Goal: Task Accomplishment & Management: Complete application form

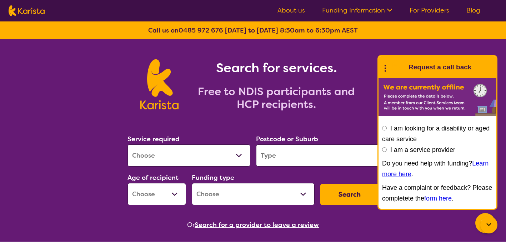
click at [417, 11] on link "For Providers" at bounding box center [429, 10] width 40 height 9
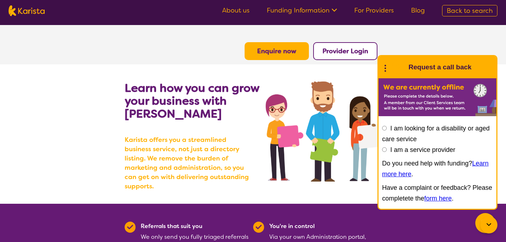
click at [488, 228] on icon at bounding box center [488, 224] width 9 height 9
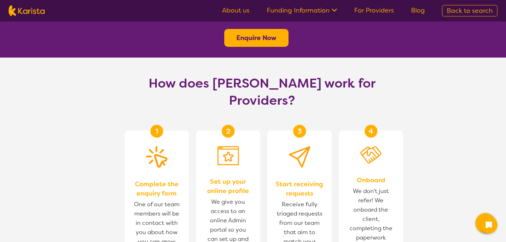
scroll to position [350, 0]
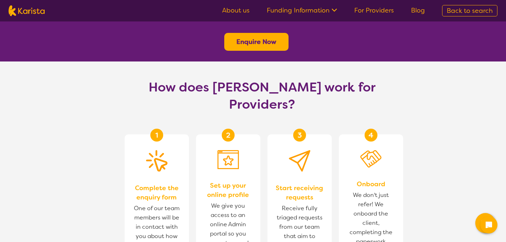
click at [250, 33] on button "Enquire Now" at bounding box center [256, 42] width 64 height 18
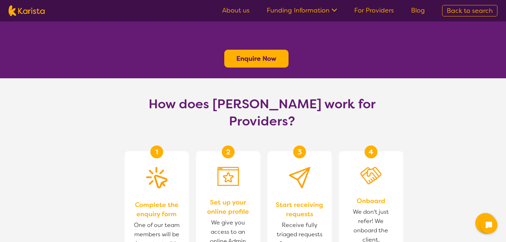
click at [260, 54] on b "Enquire Now" at bounding box center [256, 58] width 40 height 9
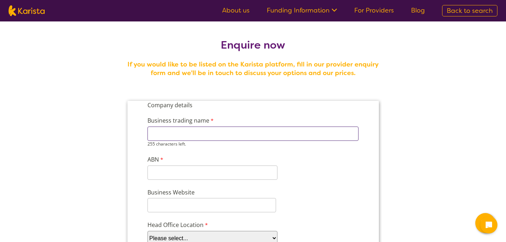
click at [210, 133] on input "Business trading name" at bounding box center [252, 133] width 211 height 14
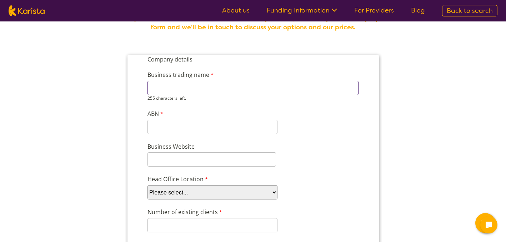
scroll to position [45, 0]
type input "Tandem Physio"
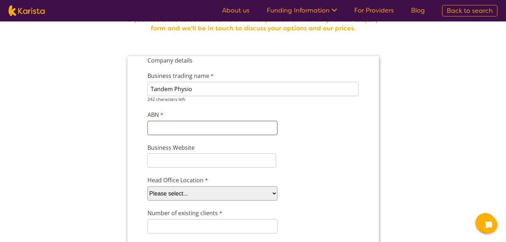
click at [201, 121] on input "ABN" at bounding box center [212, 128] width 130 height 14
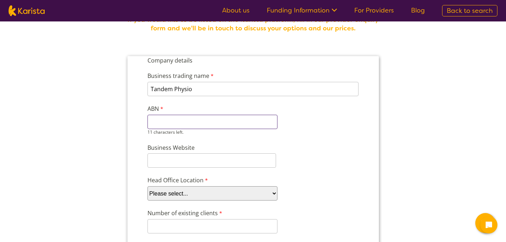
paste input "17258371838"
type input "17258371838"
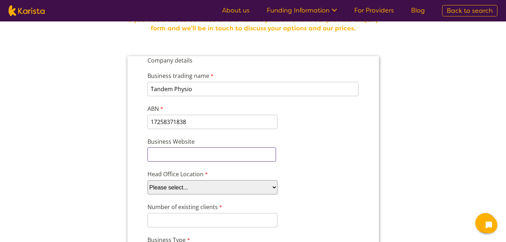
paste input "https://www.tandemphysio.com.au/"
type input "https://www.tandemphysio.com.au/"
click at [184, 184] on select "Please select... ACT NSW NT QLD SA TAS VIC WA" at bounding box center [212, 187] width 130 height 14
select select "tfa_95"
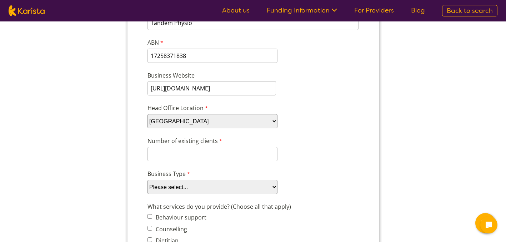
scroll to position [118, 0]
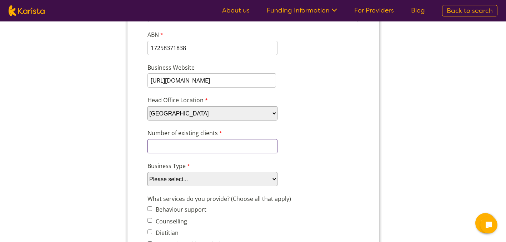
click at [201, 151] on input "Number of existing clients" at bounding box center [212, 146] width 130 height 14
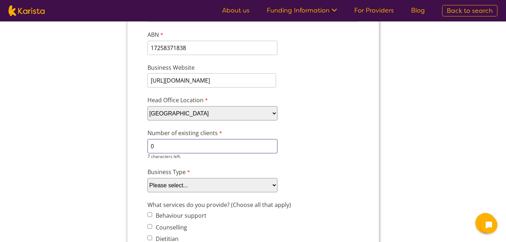
type input "0"
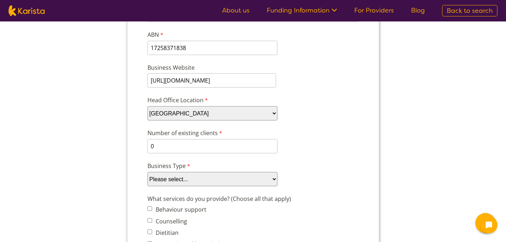
click at [178, 178] on select "Please select... Company Individual/Sole Trader Other (please specify)" at bounding box center [212, 179] width 130 height 14
select select "tfa_88"
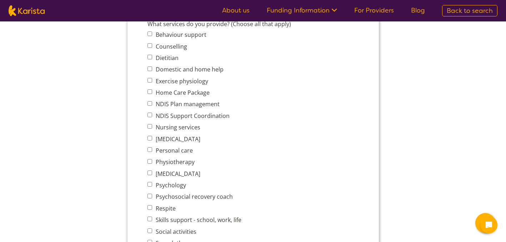
scroll to position [294, 0]
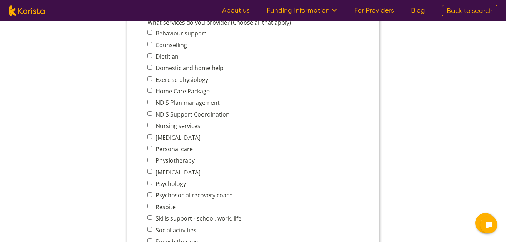
click at [151, 157] on input "Physiotherapy" at bounding box center [149, 159] width 5 height 5
checkbox input "true"
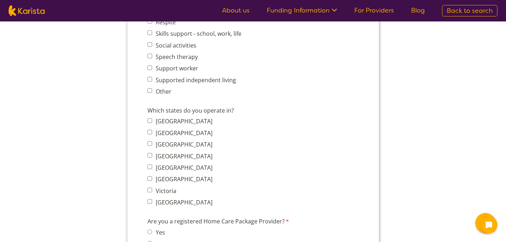
scroll to position [479, 0]
click at [147, 129] on input "New South Wales" at bounding box center [149, 131] width 5 height 5
checkbox input "true"
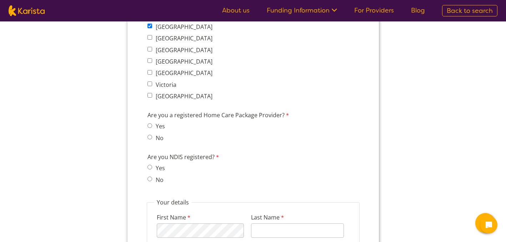
scroll to position [587, 0]
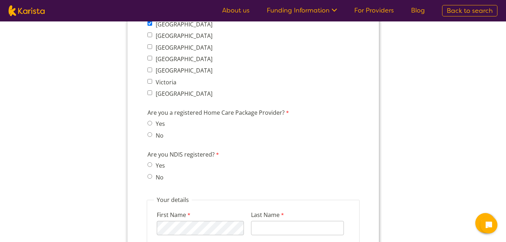
click at [151, 174] on input "No" at bounding box center [149, 176] width 5 height 5
radio input "true"
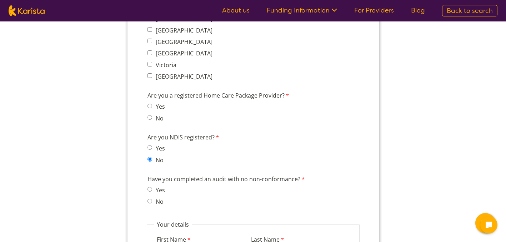
scroll to position [613, 0]
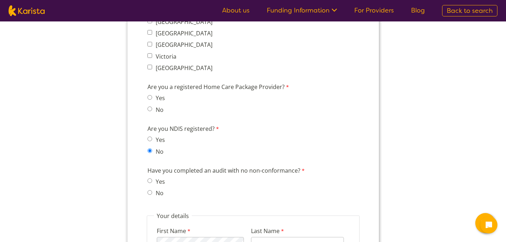
click at [151, 190] on input "No" at bounding box center [149, 192] width 5 height 5
radio input "true"
click at [149, 176] on span "Yes" at bounding box center [158, 181] width 22 height 10
click at [149, 178] on input "Yes" at bounding box center [149, 180] width 5 height 5
radio input "true"
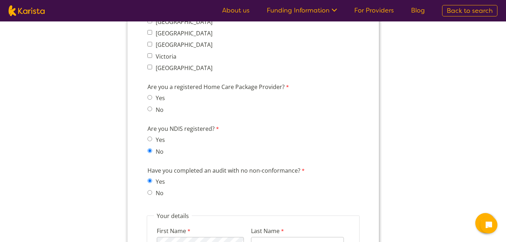
click at [149, 190] on input "No" at bounding box center [149, 192] width 5 height 5
radio input "true"
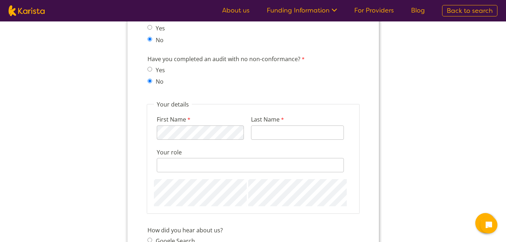
scroll to position [729, 0]
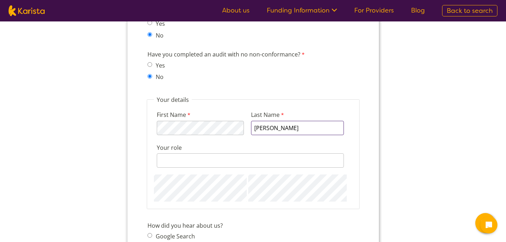
type input "Burgess"
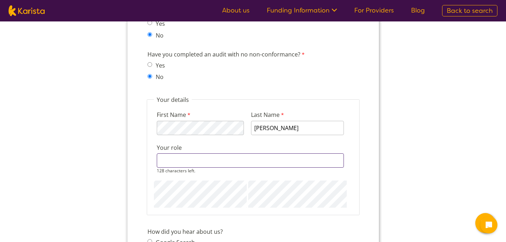
click at [175, 153] on input "Your role" at bounding box center [249, 160] width 187 height 14
type input "Physiotherapist"
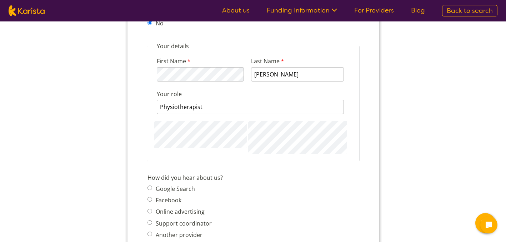
scroll to position [792, 0]
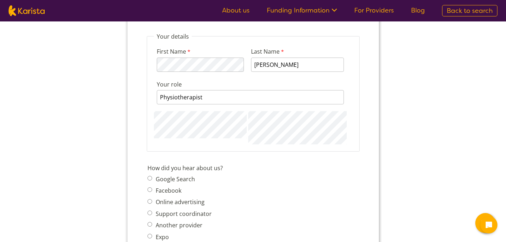
click at [149, 173] on span "Google Search Facebook Online advertising Support coordinator Another provider …" at bounding box center [181, 213] width 69 height 80
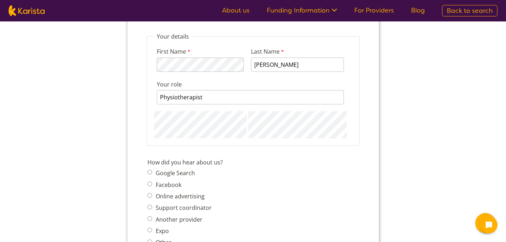
click at [149, 168] on span "Google Search" at bounding box center [181, 173] width 69 height 10
click at [148, 169] on input "Google Search" at bounding box center [149, 171] width 5 height 5
radio input "true"
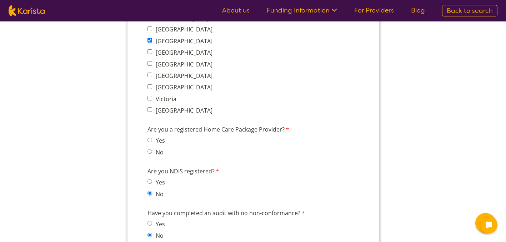
scroll to position [570, 0]
click at [149, 149] on input "No" at bounding box center [149, 151] width 5 height 5
radio input "true"
click at [148, 137] on span "Yes" at bounding box center [158, 141] width 22 height 10
click at [149, 138] on input "Yes" at bounding box center [149, 140] width 5 height 5
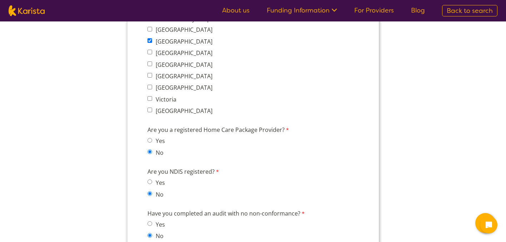
radio input "true"
click at [149, 149] on input "No" at bounding box center [149, 151] width 5 height 5
radio input "true"
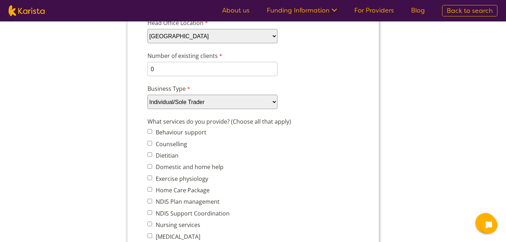
scroll to position [182, 0]
